Goal: Find specific page/section: Find specific page/section

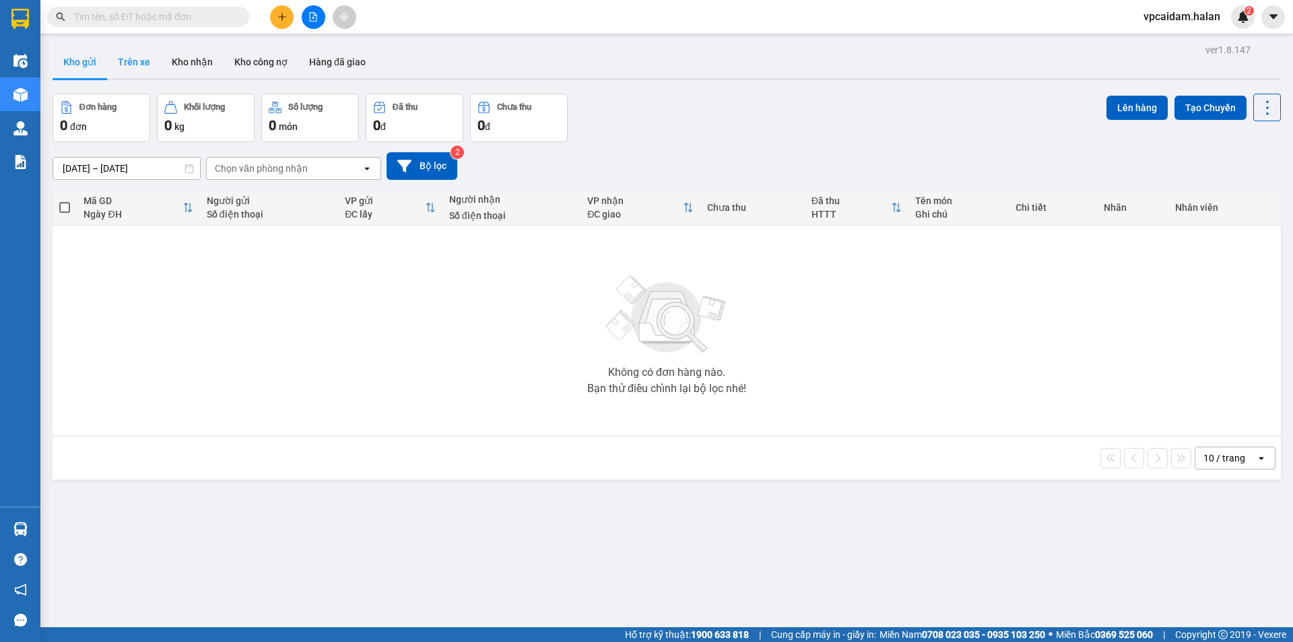
click at [137, 69] on button "Trên xe" at bounding box center [134, 62] width 54 height 32
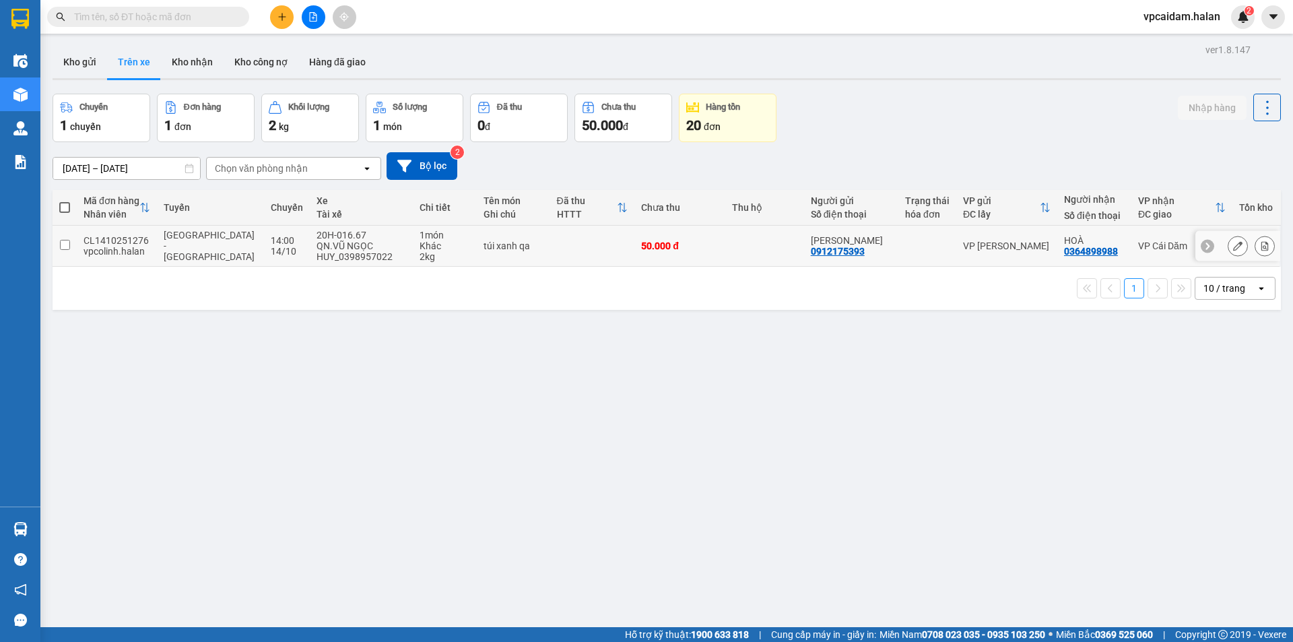
click at [74, 252] on td at bounding box center [65, 246] width 24 height 41
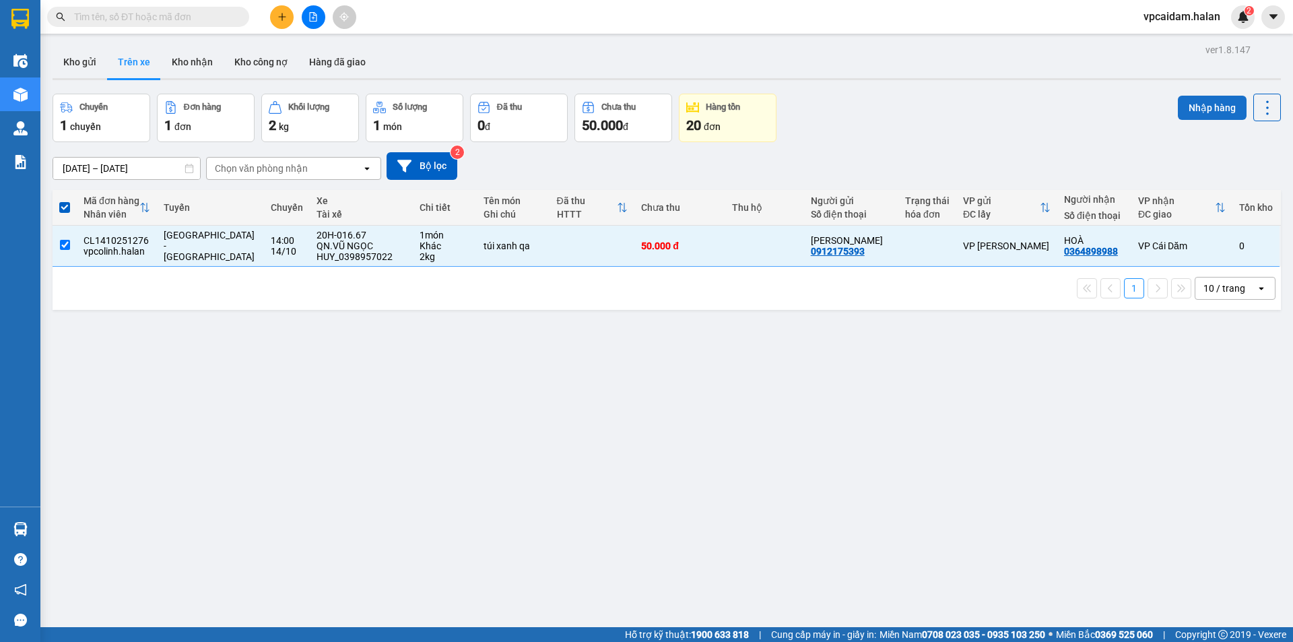
click at [1203, 106] on button "Nhập hàng" at bounding box center [1212, 108] width 69 height 24
checkbox input "false"
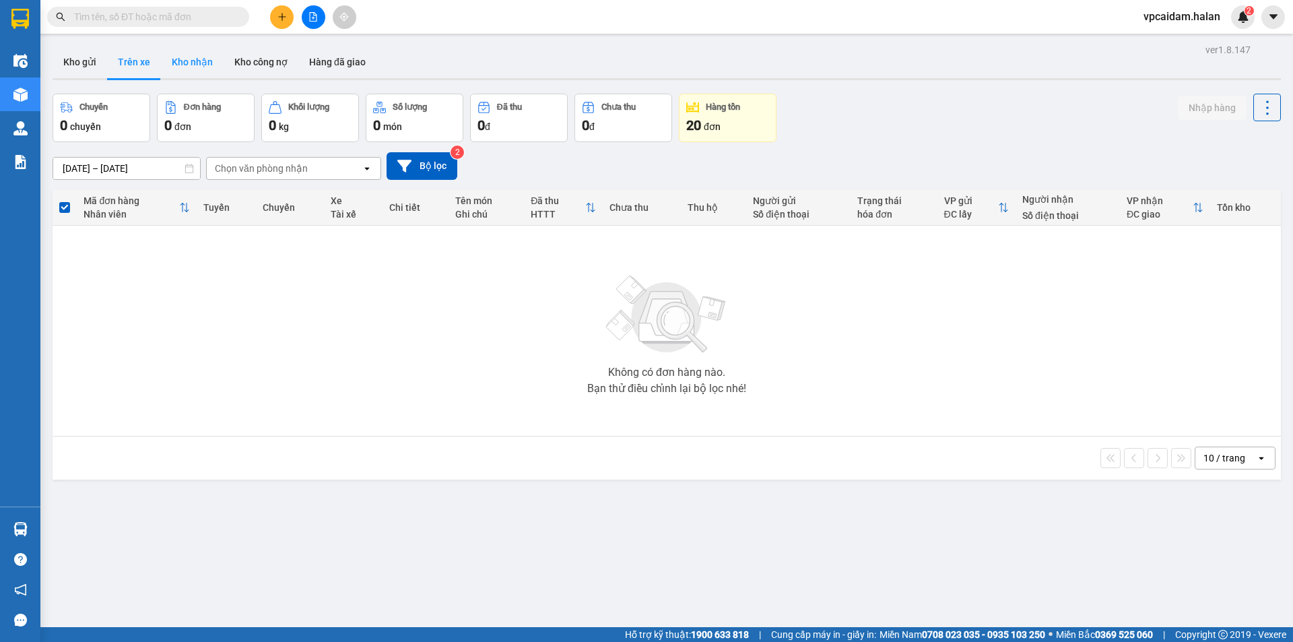
click at [203, 63] on button "Kho nhận" at bounding box center [192, 62] width 63 height 32
type input "[DATE] – [DATE]"
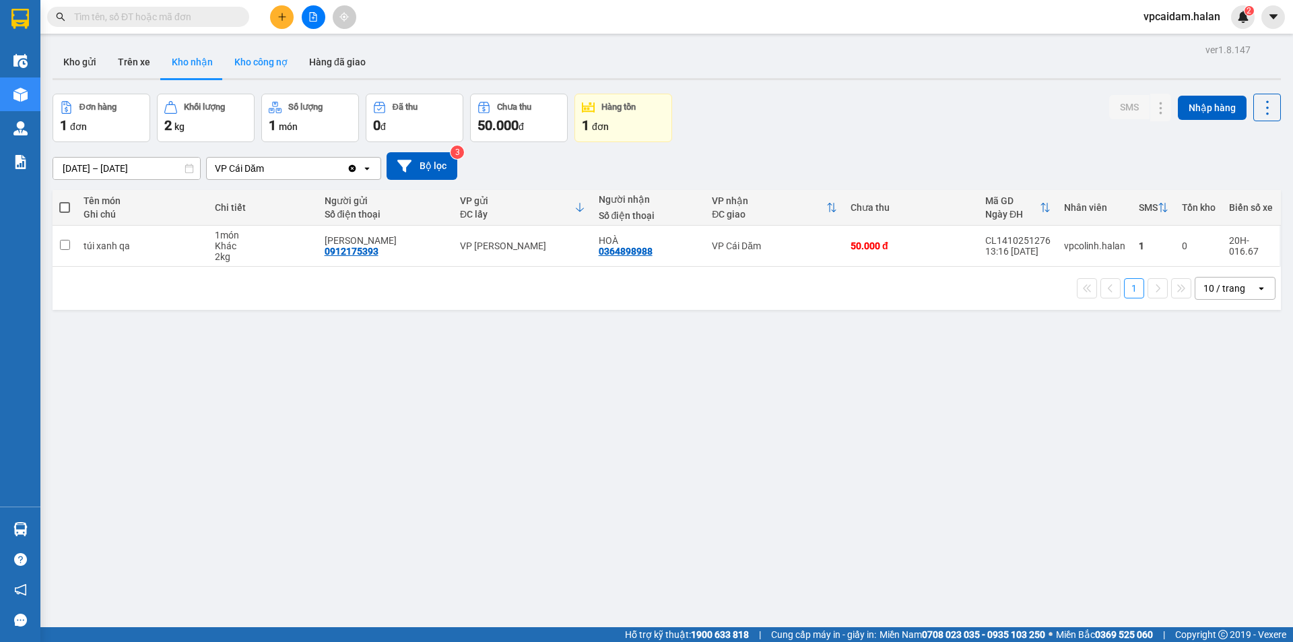
click at [261, 63] on button "Kho công nợ" at bounding box center [261, 62] width 75 height 32
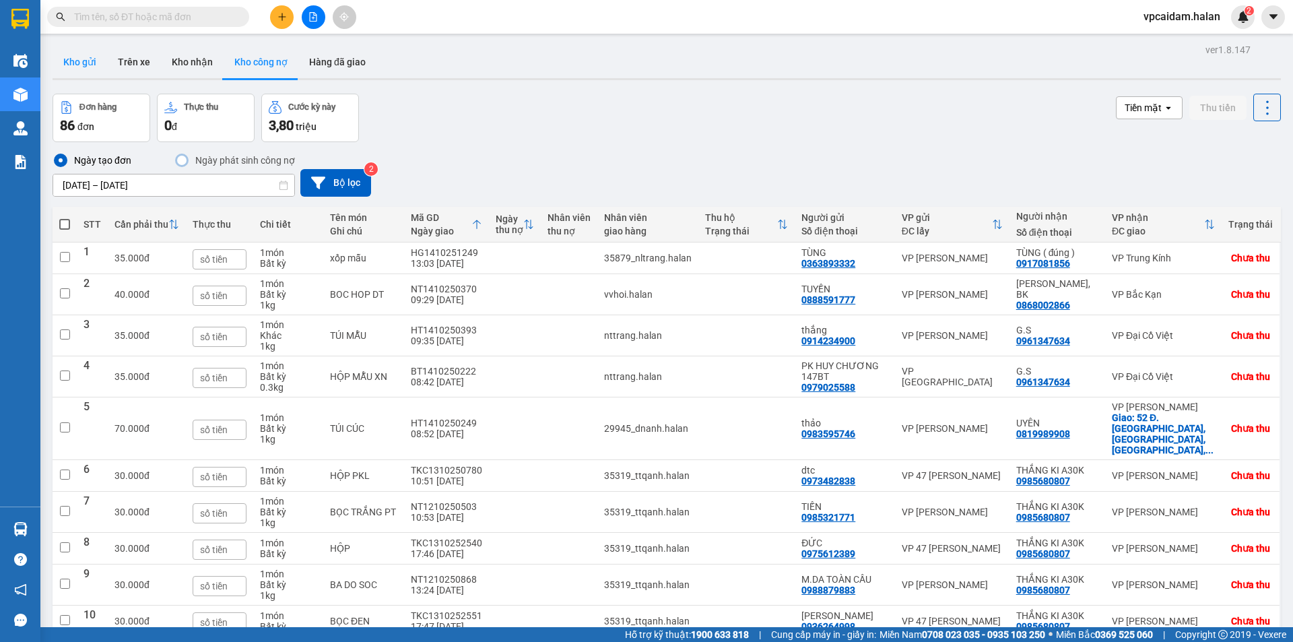
click at [91, 76] on button "Kho gửi" at bounding box center [80, 62] width 55 height 32
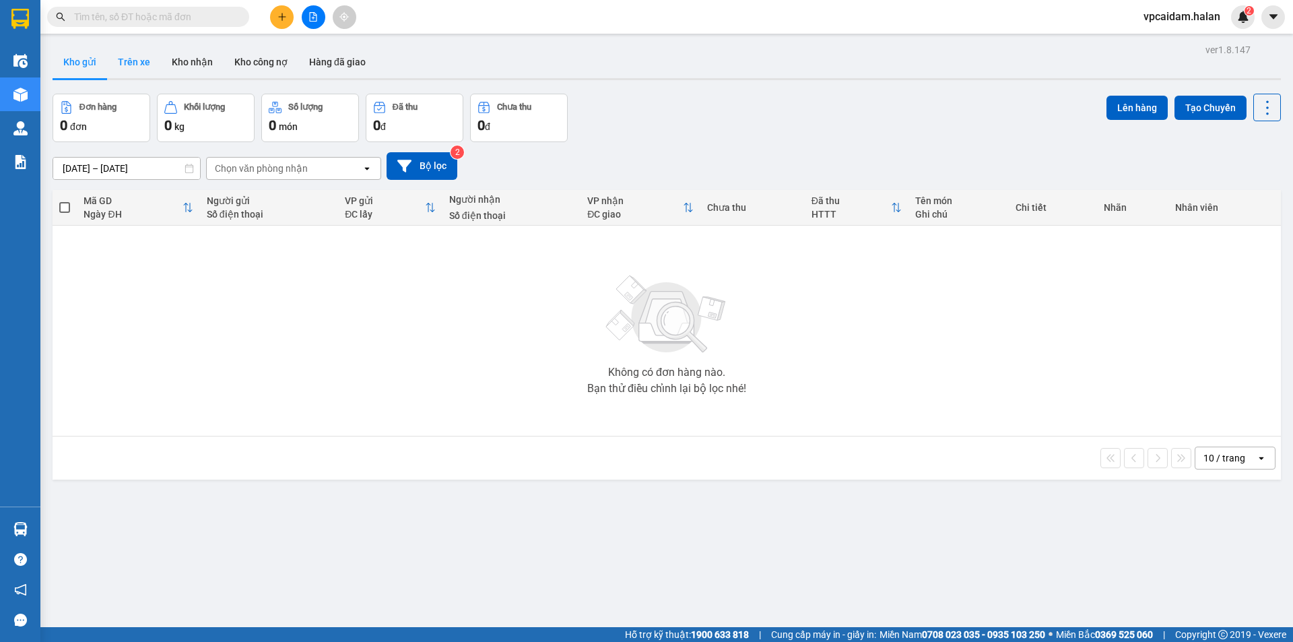
click at [126, 55] on button "Trên xe" at bounding box center [134, 62] width 54 height 32
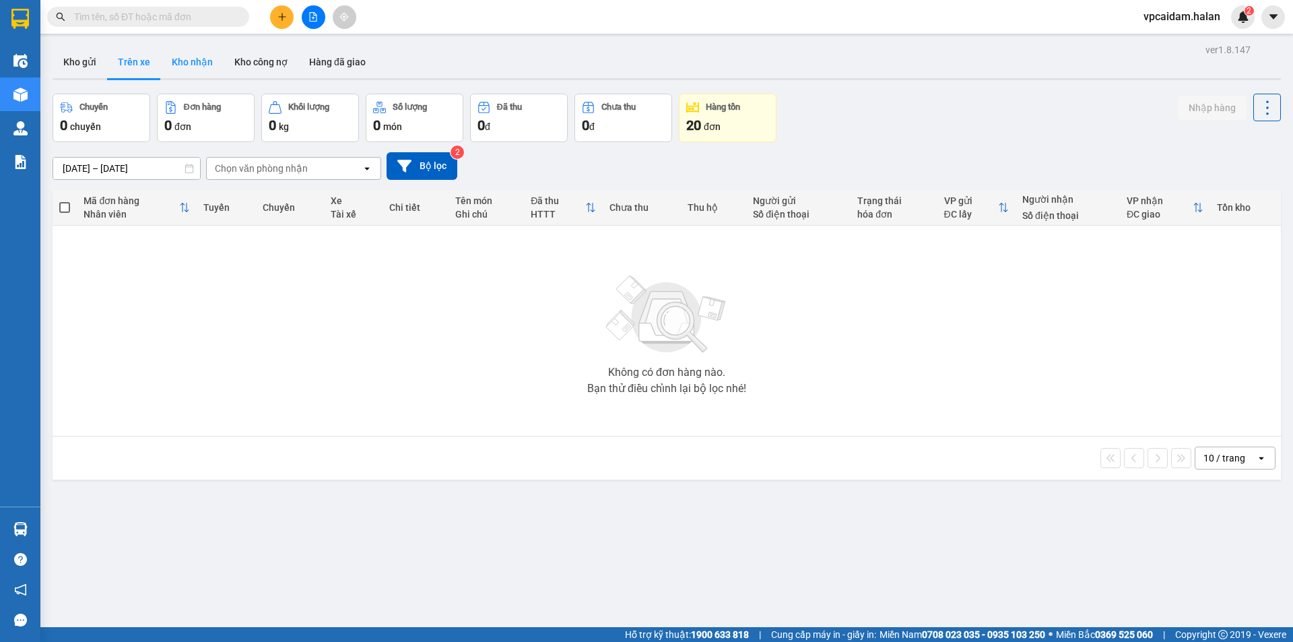
click at [197, 68] on button "Kho nhận" at bounding box center [192, 62] width 63 height 32
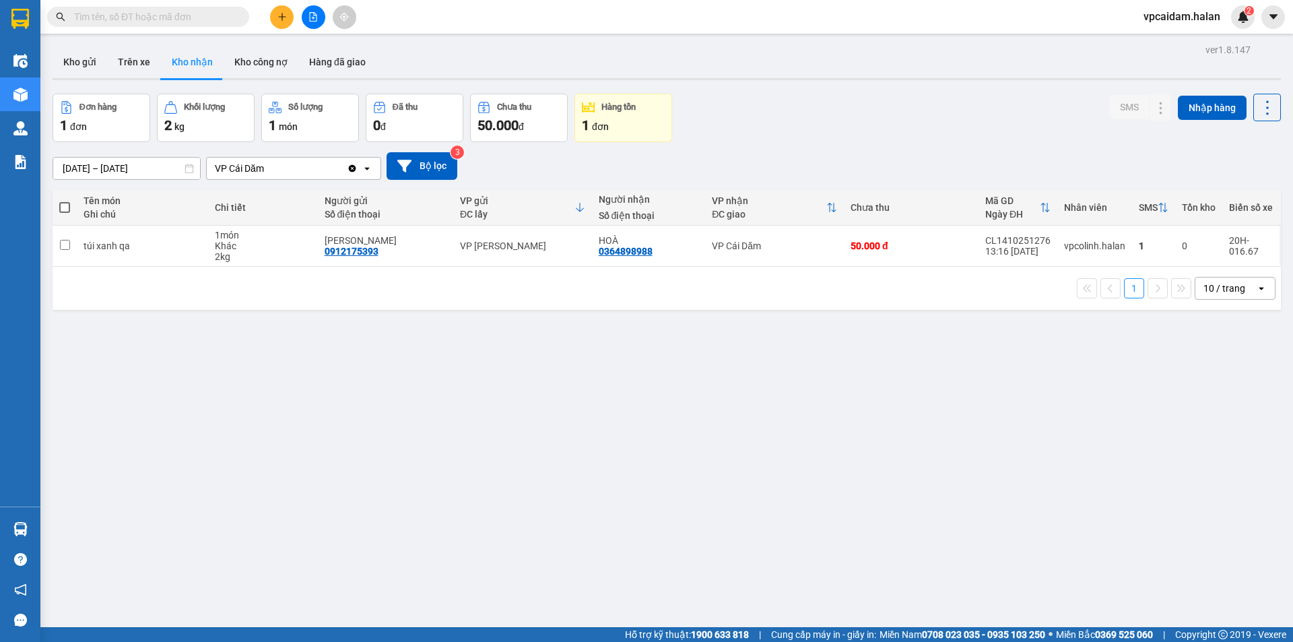
click at [164, 409] on div "ver 1.8.147 Kho gửi Trên xe Kho nhận Kho công nợ Hàng đã giao Đơn hàng 1 đơn Kh…" at bounding box center [666, 361] width 1239 height 642
click at [196, 412] on div "ver 1.8.147 Kho gửi Trên xe Kho nhận Kho công nợ Hàng đã giao Đơn hàng 1 đơn Kh…" at bounding box center [666, 361] width 1239 height 642
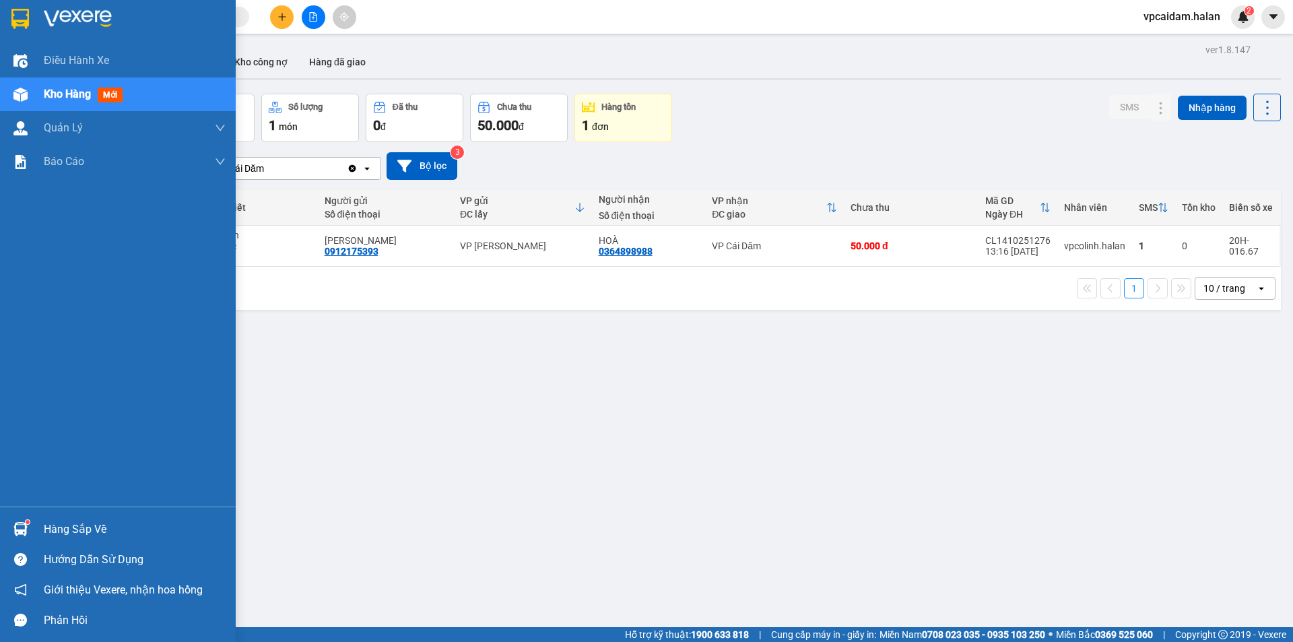
click at [22, 520] on div at bounding box center [21, 529] width 24 height 24
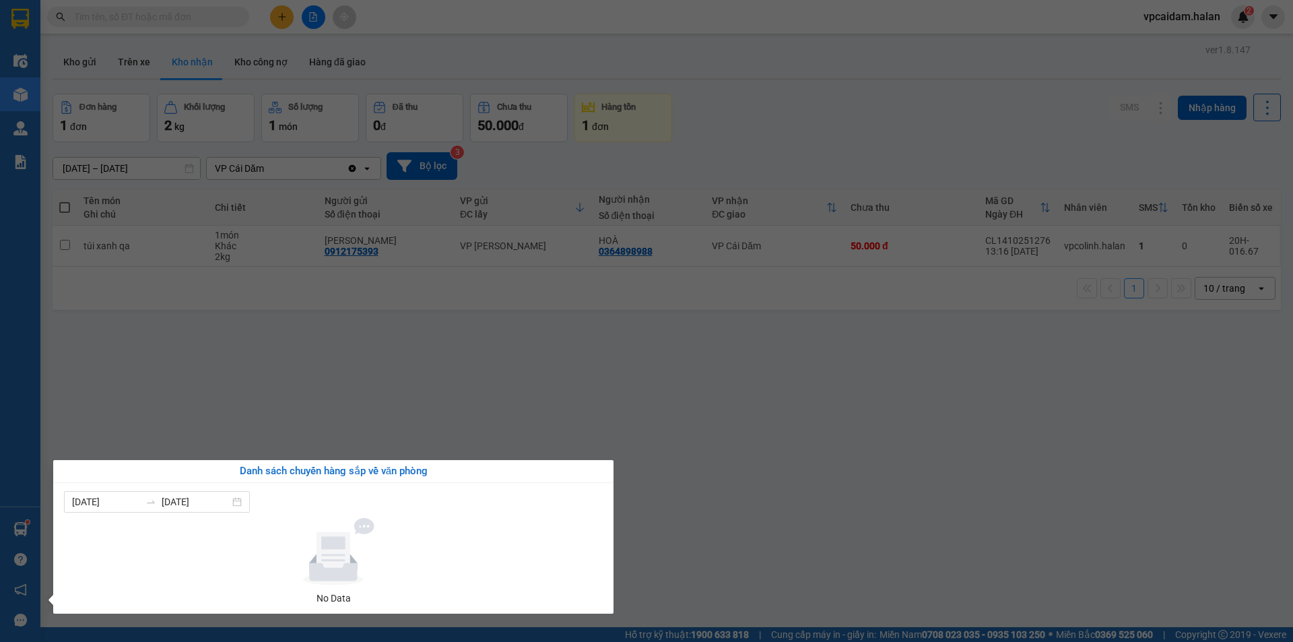
click at [432, 351] on section "Kết quả tìm kiếm ( 0 ) Bộ lọc No Data vpcaidam.halan 2 Điều hành xe Kho hàng mớ…" at bounding box center [646, 321] width 1293 height 642
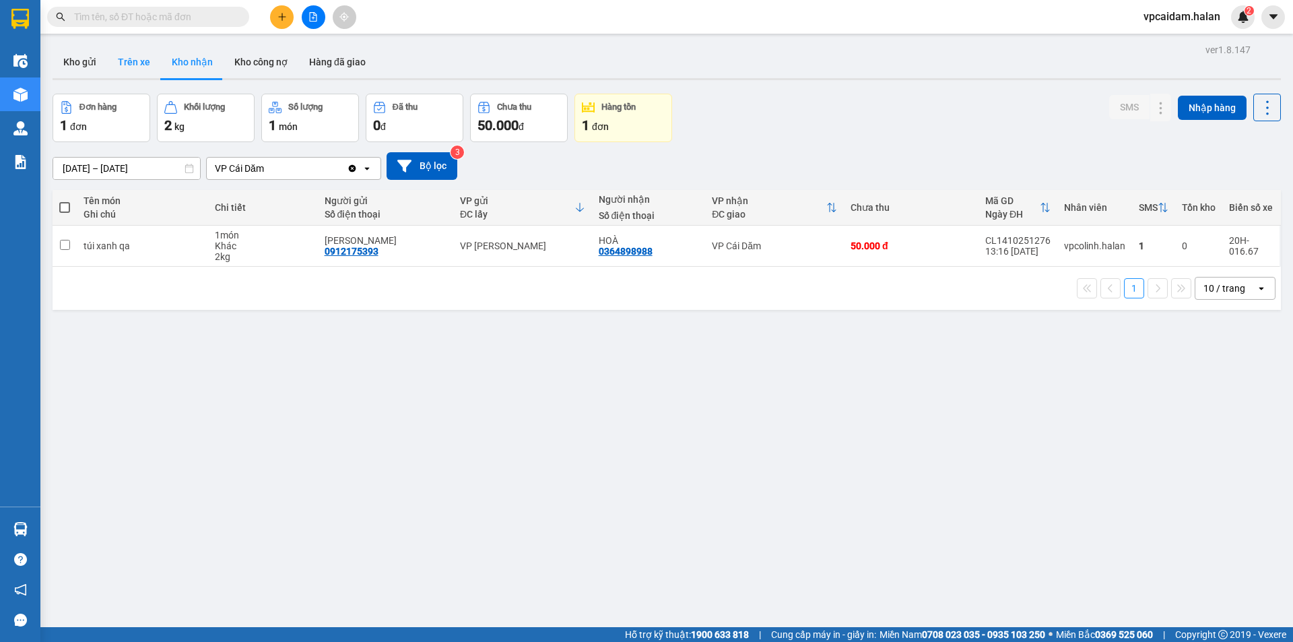
click at [135, 53] on button "Trên xe" at bounding box center [134, 62] width 54 height 32
type input "[DATE] – [DATE]"
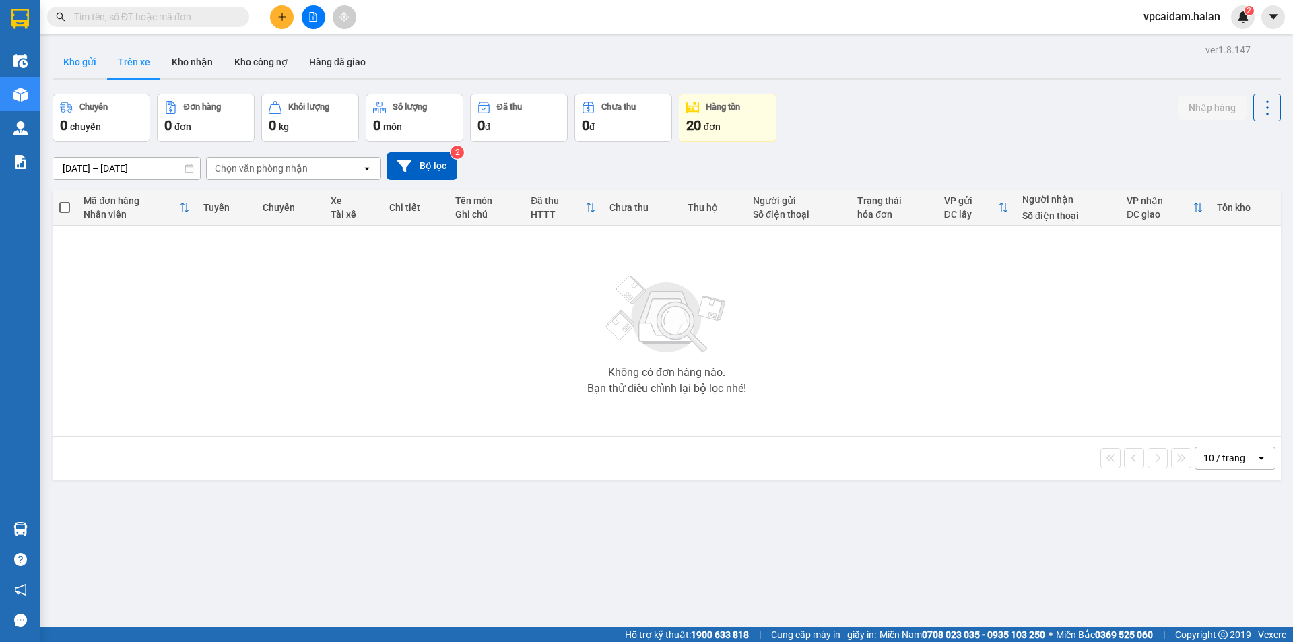
click at [63, 63] on button "Kho gửi" at bounding box center [80, 62] width 55 height 32
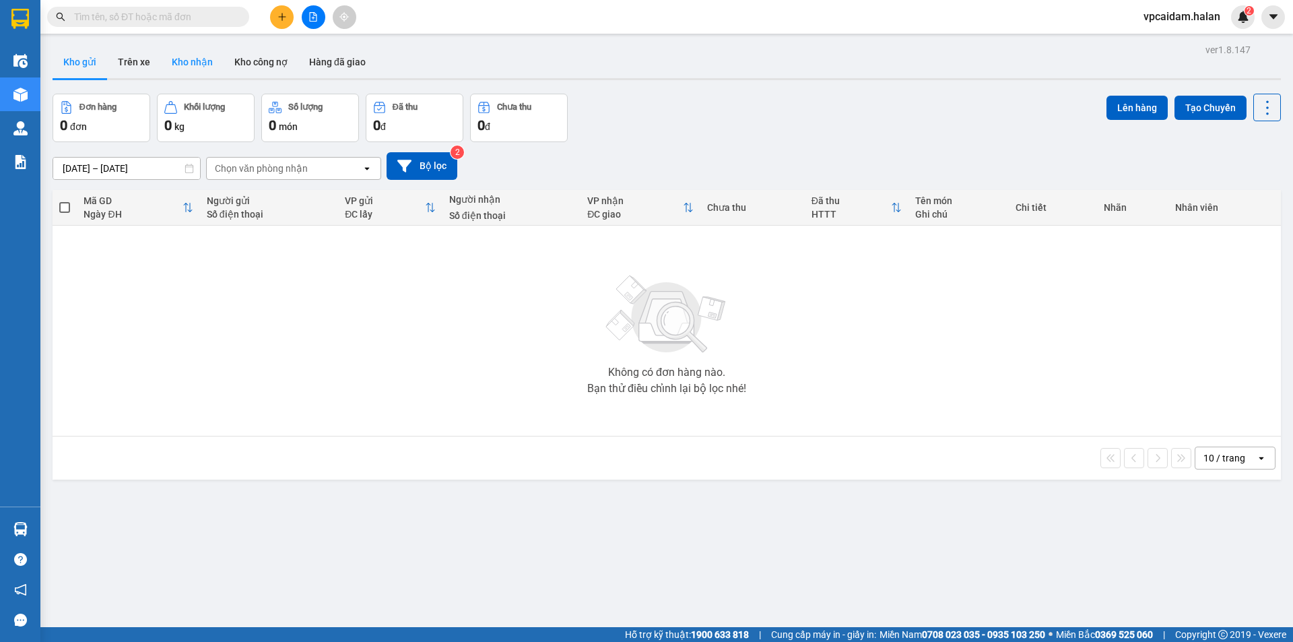
click at [211, 64] on button "Kho nhận" at bounding box center [192, 62] width 63 height 32
